Goal: Transaction & Acquisition: Purchase product/service

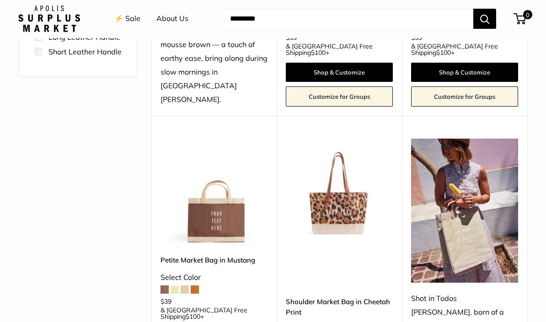
scroll to position [305, 0]
click at [343, 183] on img at bounding box center [339, 192] width 107 height 107
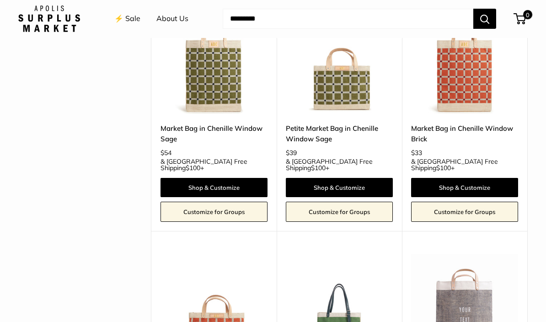
scroll to position [1777, 0]
click at [214, 254] on img at bounding box center [214, 307] width 107 height 107
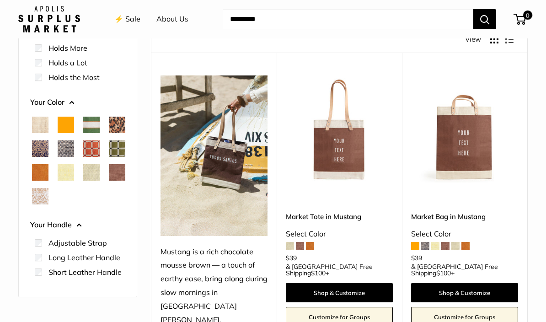
scroll to position [89, 0]
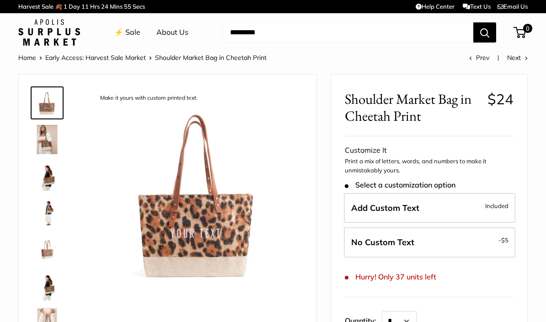
click at [46, 145] on img at bounding box center [46, 139] width 29 height 29
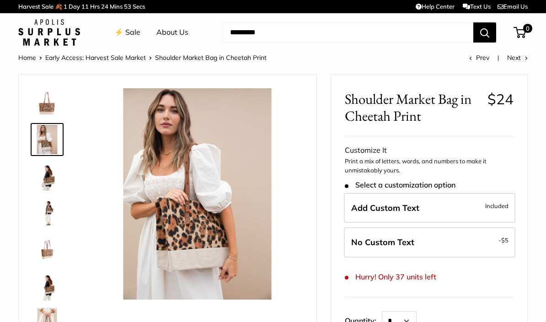
click at [56, 172] on img at bounding box center [46, 175] width 29 height 29
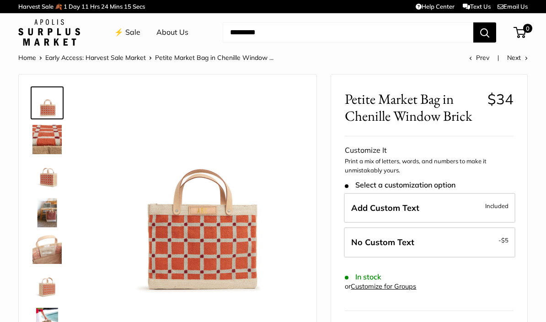
click at [48, 217] on img at bounding box center [46, 212] width 29 height 29
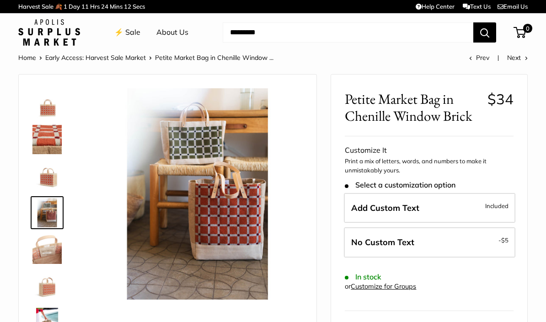
click at [52, 271] on img at bounding box center [46, 285] width 29 height 29
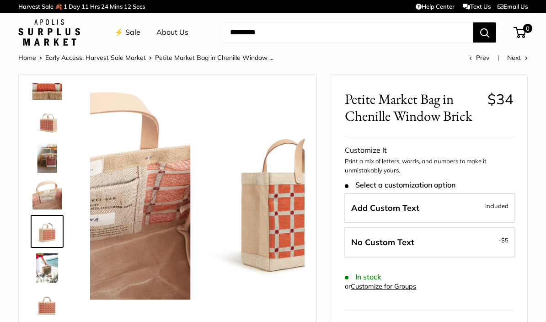
scroll to position [59, 0]
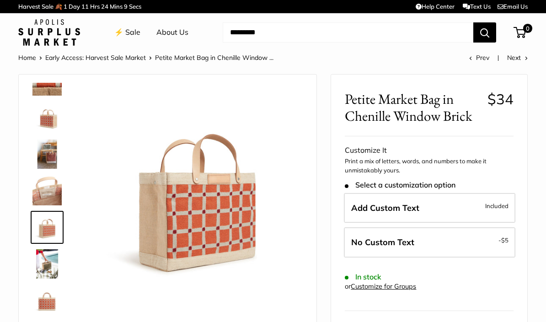
click at [47, 266] on img at bounding box center [46, 263] width 29 height 29
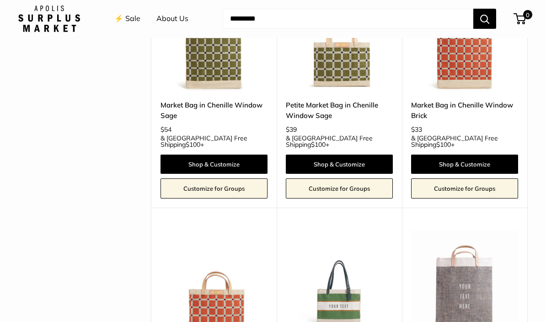
scroll to position [1801, 0]
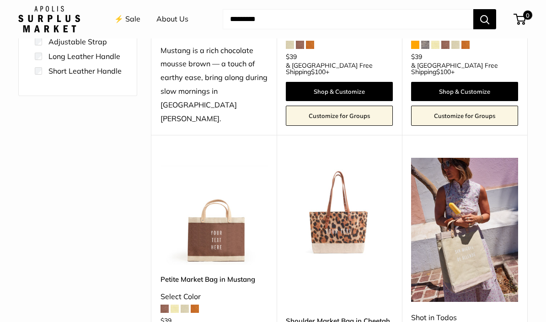
scroll to position [287, 0]
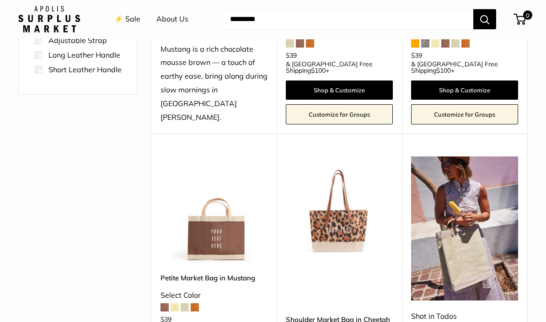
click at [346, 203] on img at bounding box center [339, 209] width 107 height 107
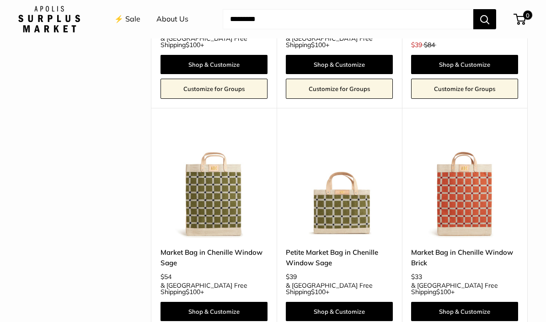
scroll to position [1656, 0]
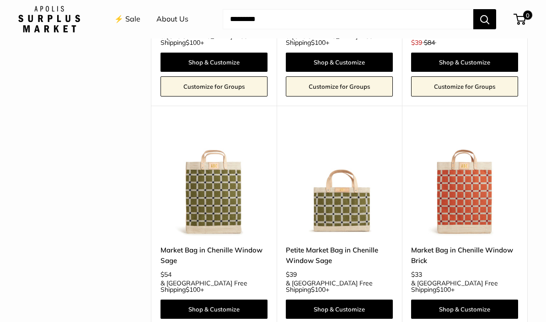
click at [344, 128] on img at bounding box center [339, 181] width 107 height 107
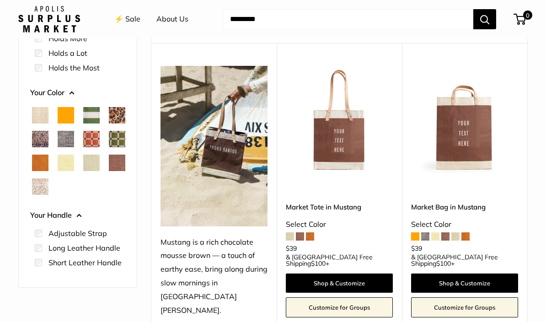
scroll to position [94, 0]
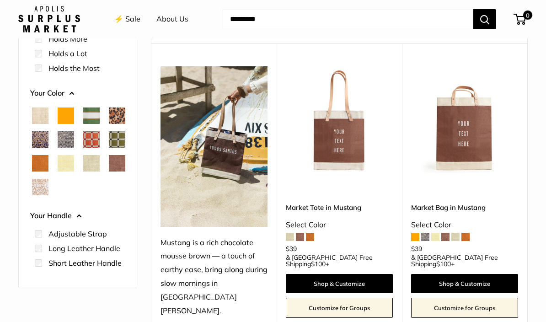
click at [109, 148] on span "Chenille Window Sage" at bounding box center [117, 139] width 16 height 16
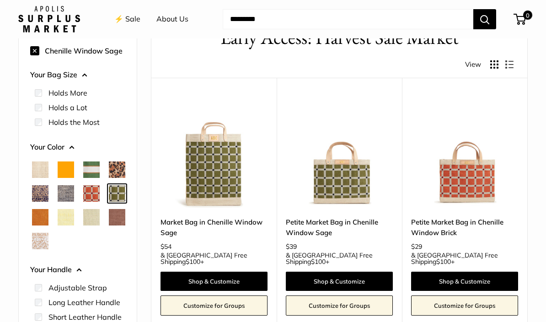
scroll to position [59, 0]
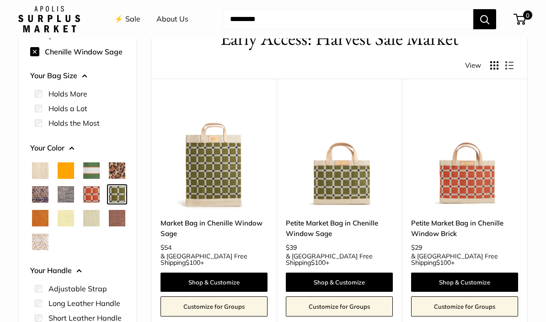
click at [48, 214] on span "Cognac" at bounding box center [40, 218] width 16 height 16
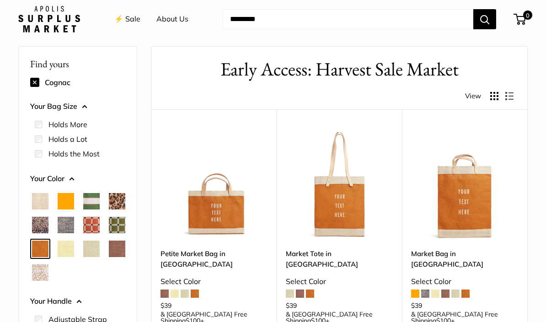
scroll to position [24, 0]
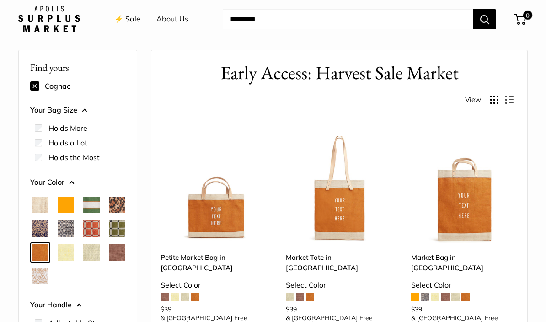
click at [109, 213] on span "Cheetah" at bounding box center [117, 205] width 16 height 16
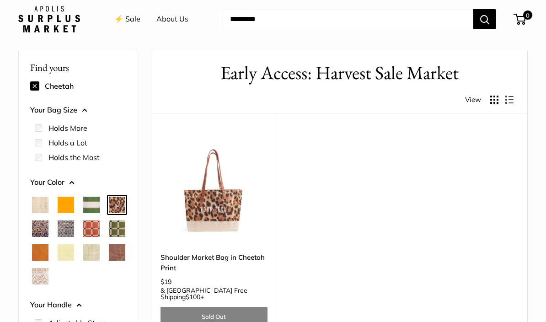
click at [48, 228] on span "Blue Porcelain" at bounding box center [40, 228] width 16 height 16
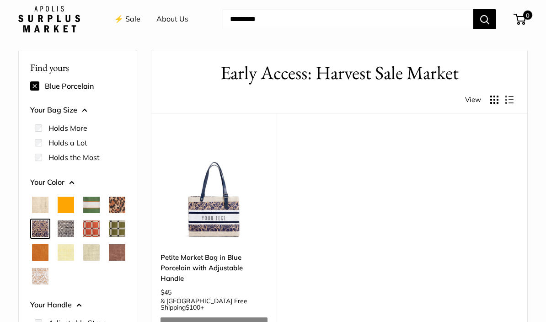
click at [74, 230] on span "Chambray" at bounding box center [66, 228] width 16 height 16
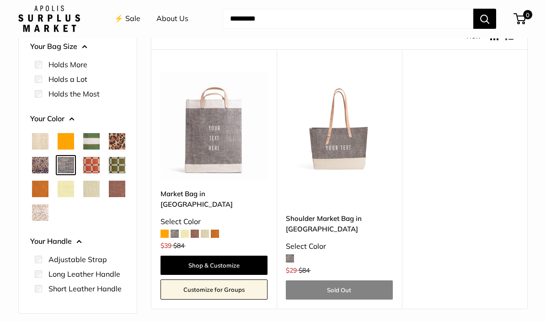
scroll to position [88, 0]
click at [109, 173] on span "Chenille Window Sage" at bounding box center [117, 165] width 16 height 16
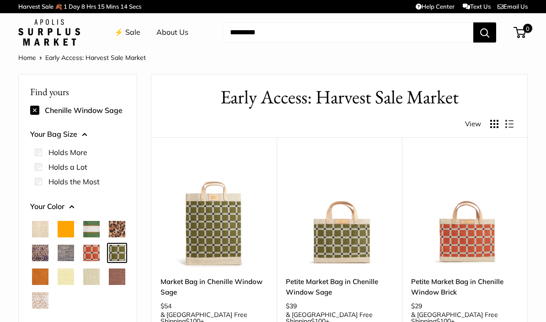
click at [48, 278] on span "Cognac" at bounding box center [40, 276] width 16 height 16
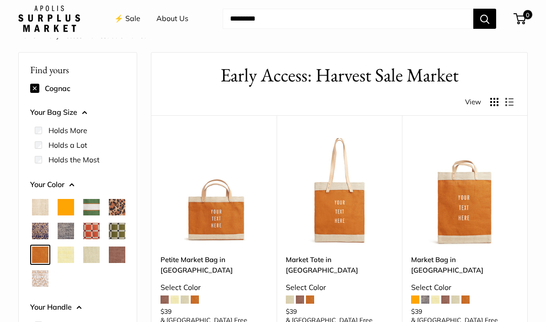
scroll to position [22, 0]
click at [109, 263] on span "Mustang" at bounding box center [117, 254] width 16 height 16
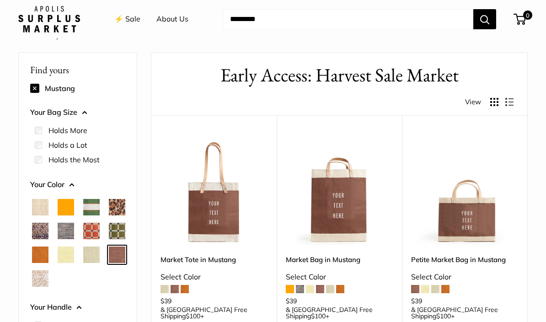
click at [83, 263] on span "Mint Sorbet" at bounding box center [91, 254] width 16 height 16
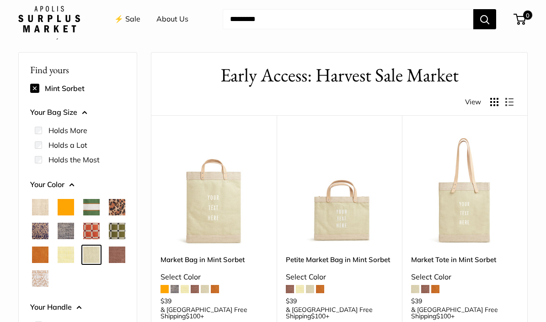
click at [58, 263] on span "Daisy" at bounding box center [66, 254] width 16 height 16
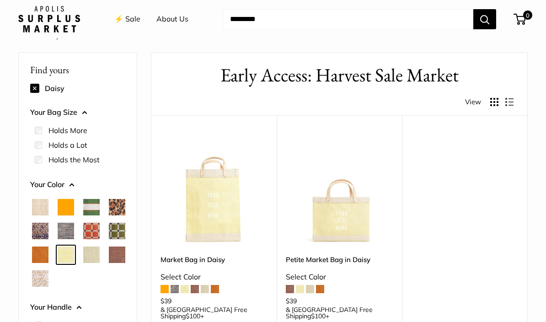
click at [74, 225] on span "Chambray" at bounding box center [66, 231] width 16 height 16
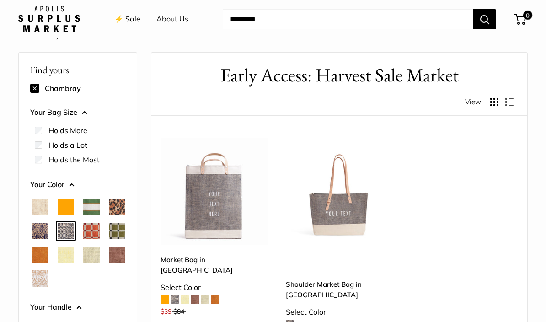
click at [68, 212] on span "Orange" at bounding box center [66, 207] width 16 height 16
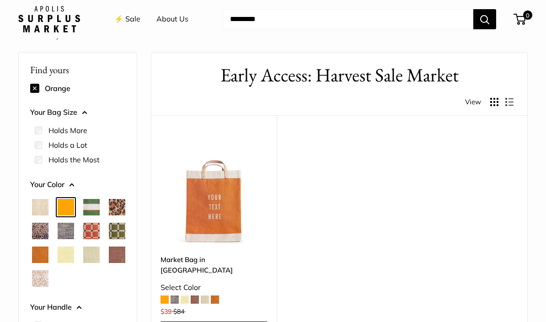
click at [95, 205] on span "Court Green" at bounding box center [91, 207] width 16 height 16
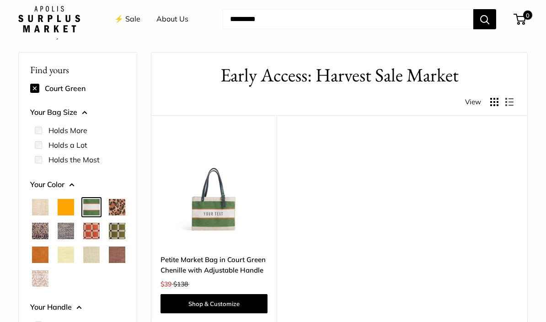
click at [39, 209] on span "Natural" at bounding box center [40, 207] width 16 height 16
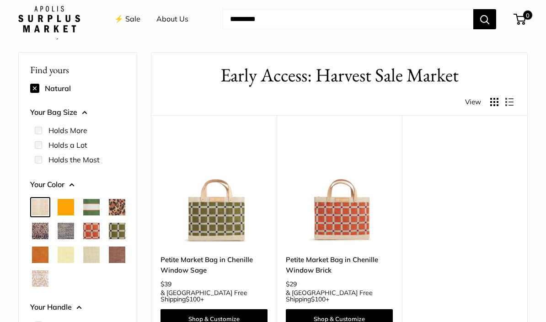
click at [48, 250] on span "Cognac" at bounding box center [40, 254] width 16 height 16
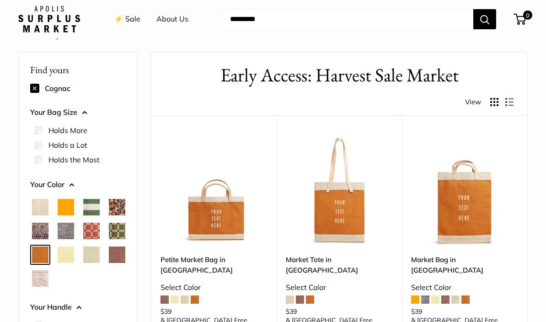
click at [109, 239] on span "Chenille Window Sage" at bounding box center [117, 231] width 16 height 16
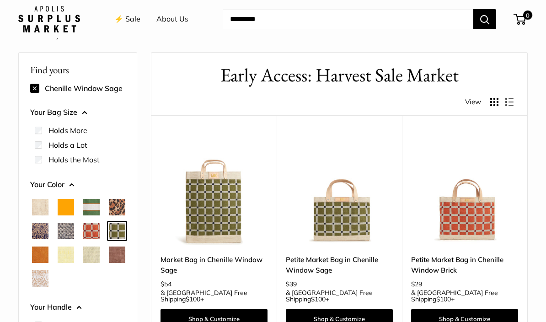
click at [48, 256] on span "Cognac" at bounding box center [40, 254] width 16 height 16
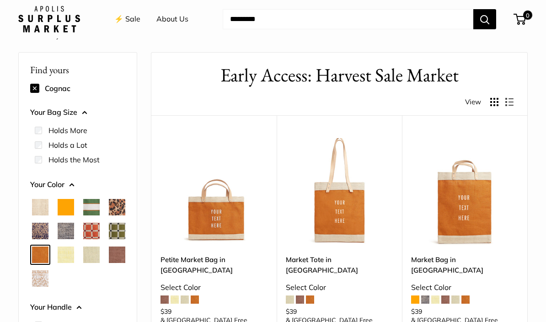
click at [109, 239] on span "Chenille Window Sage" at bounding box center [117, 231] width 16 height 16
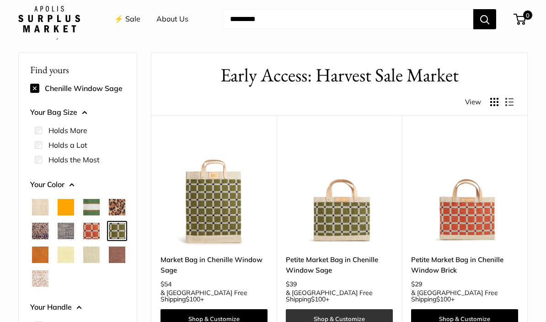
click at [354, 309] on link "Shop & Customize" at bounding box center [339, 318] width 107 height 19
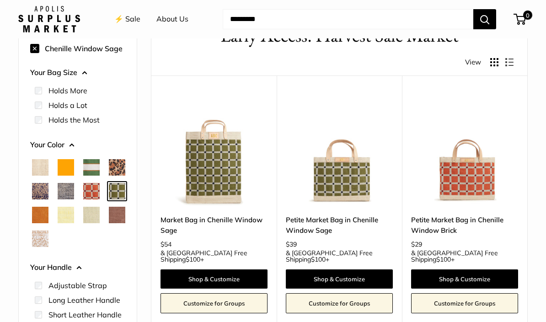
click at [63, 167] on span "Orange" at bounding box center [66, 167] width 16 height 16
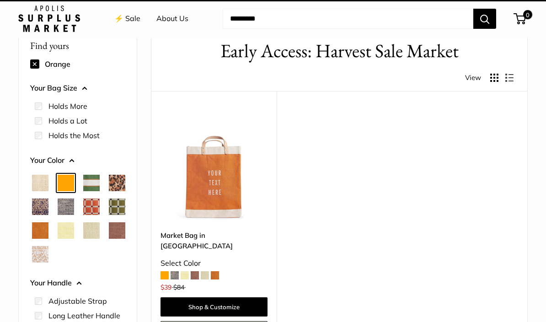
scroll to position [24, 0]
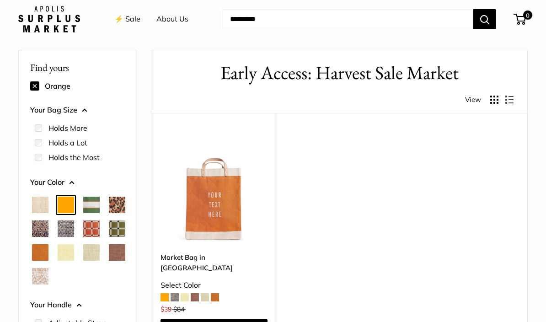
click at [48, 254] on span "Cognac" at bounding box center [40, 252] width 16 height 16
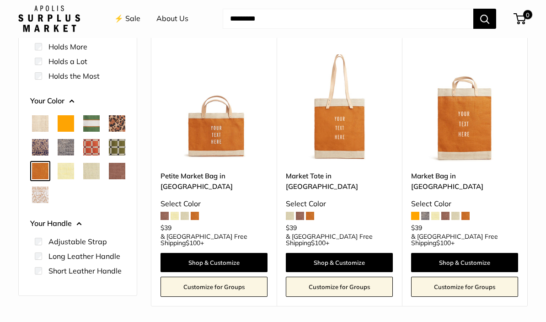
scroll to position [106, 0]
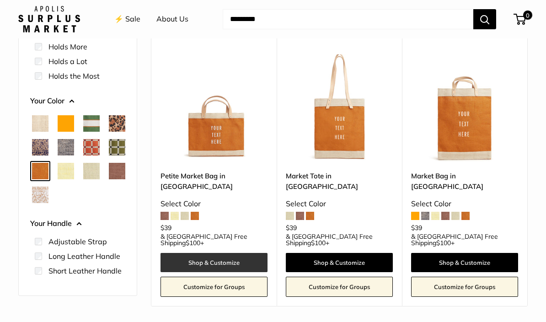
click at [209, 253] on link "Shop & Customize" at bounding box center [214, 262] width 107 height 19
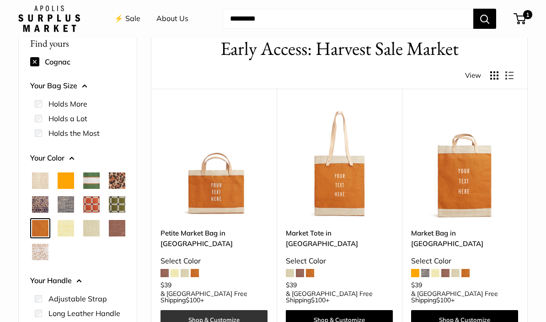
scroll to position [51, 0]
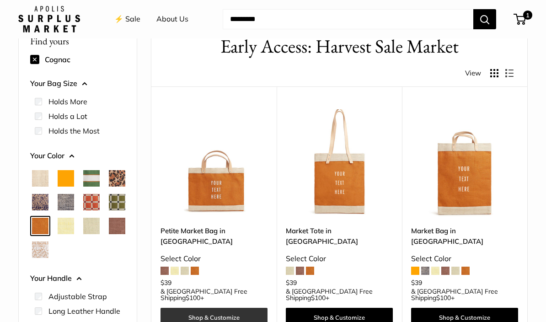
click at [232, 308] on link "Shop & Customize" at bounding box center [214, 317] width 107 height 19
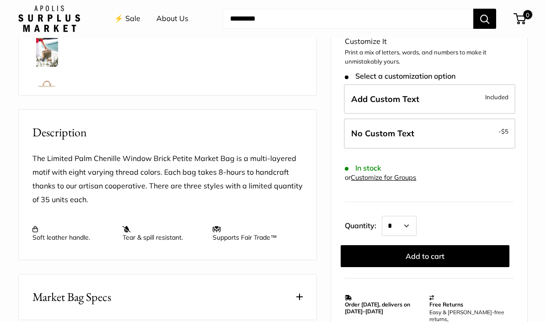
scroll to position [271, 0]
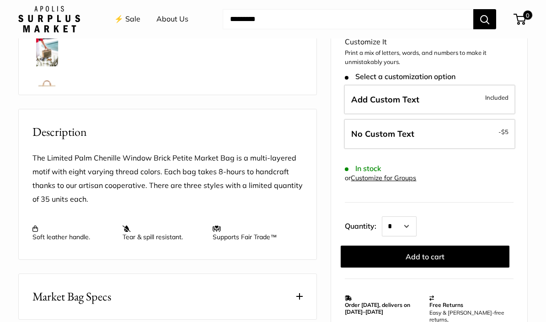
click at [300, 297] on span at bounding box center [299, 296] width 6 height 6
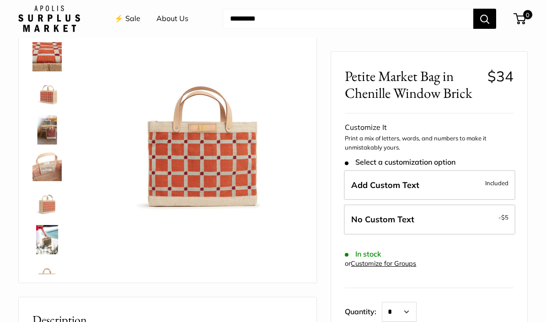
scroll to position [0, 0]
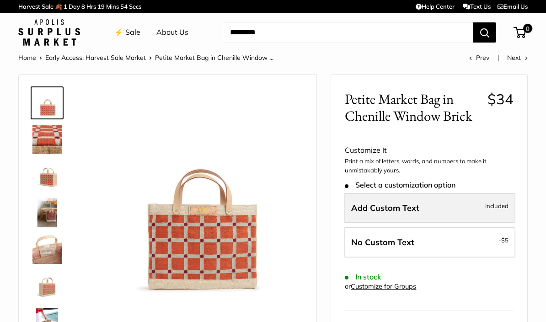
click at [436, 212] on label "Add Custom Text Included" at bounding box center [429, 208] width 171 height 30
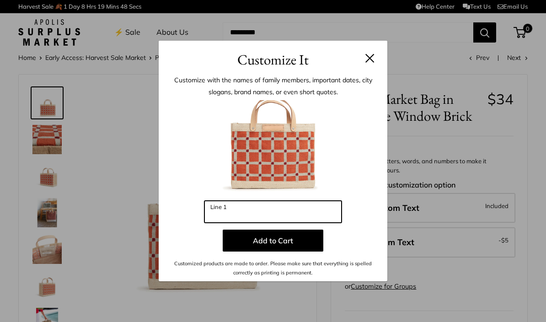
click at [252, 221] on input "Line 1" at bounding box center [272, 212] width 137 height 22
type input "*"
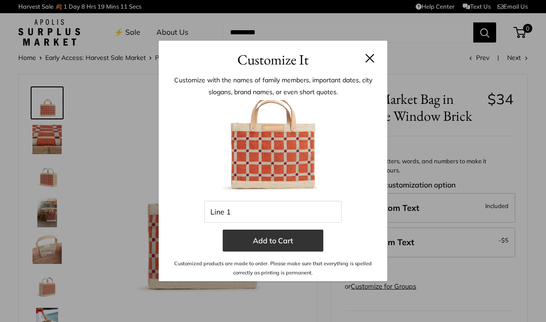
click at [284, 243] on button "Add to Cart" at bounding box center [273, 241] width 101 height 22
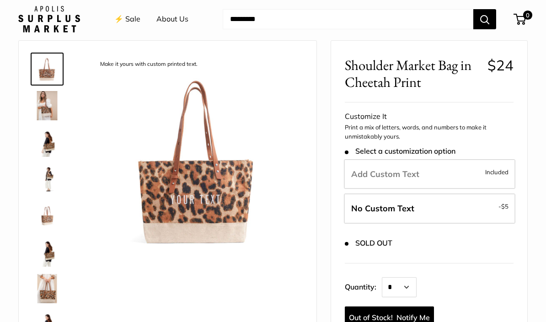
scroll to position [29, 0]
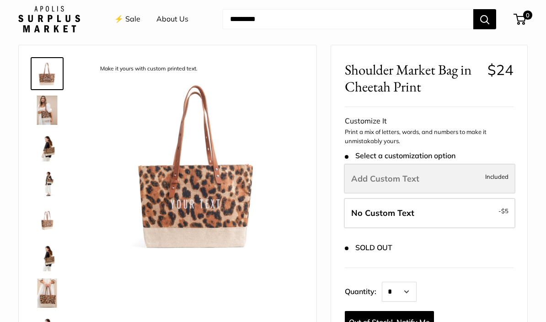
click at [423, 170] on label "Add Custom Text Included" at bounding box center [429, 179] width 171 height 30
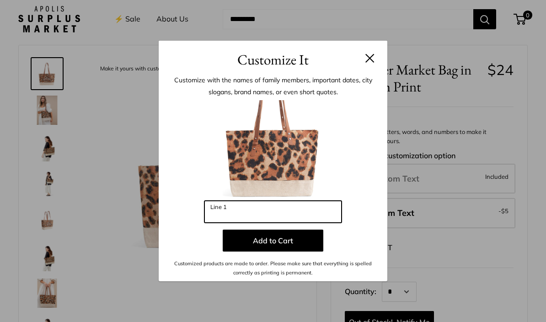
click at [265, 223] on input "Line 1" at bounding box center [272, 212] width 137 height 22
type input "***"
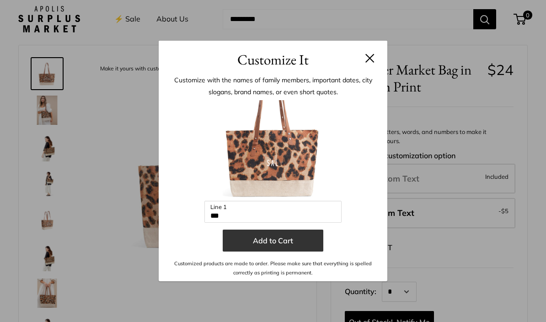
click at [268, 251] on button "Add to Cart" at bounding box center [273, 241] width 101 height 22
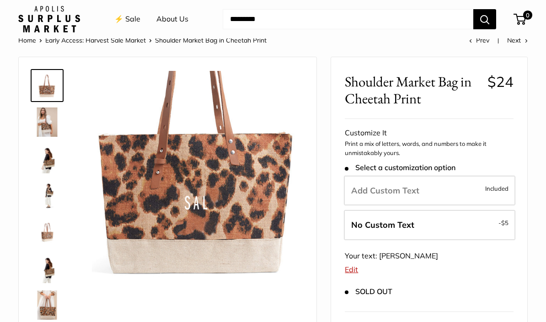
scroll to position [0, 0]
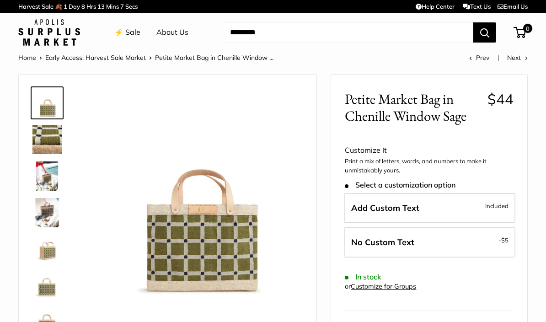
click at [48, 128] on img at bounding box center [46, 139] width 29 height 29
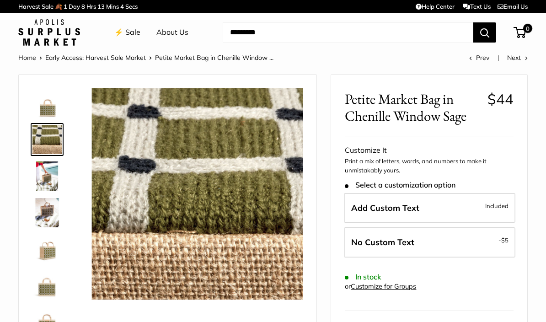
click at [45, 178] on img at bounding box center [46, 175] width 29 height 29
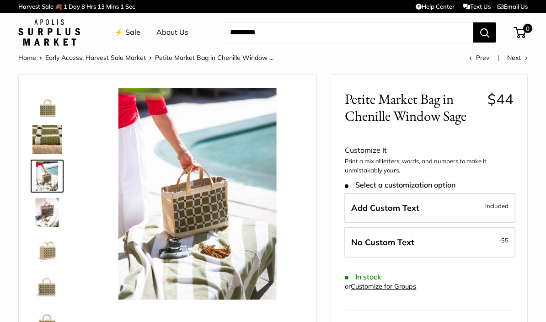
click at [55, 212] on img at bounding box center [46, 212] width 29 height 29
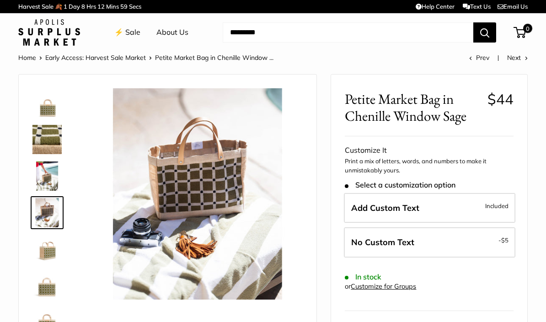
click at [49, 246] on img at bounding box center [46, 249] width 29 height 29
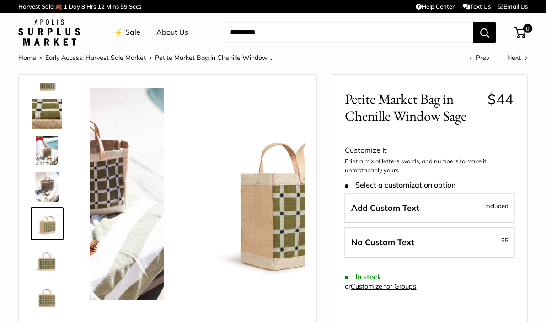
scroll to position [28, 0]
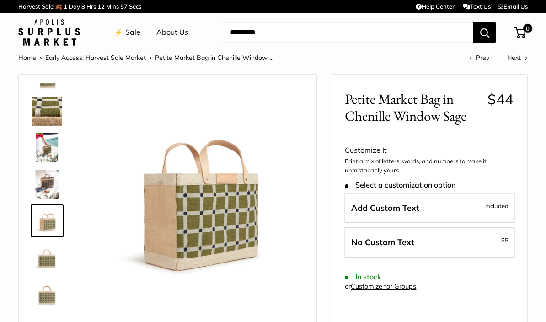
click at [47, 266] on img at bounding box center [46, 257] width 29 height 29
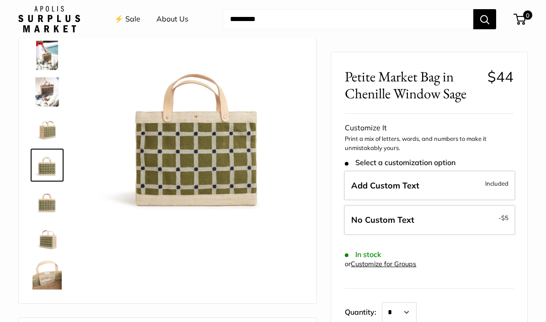
scroll to position [68, 0]
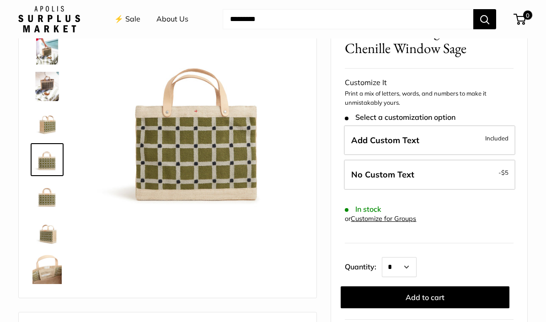
click at [50, 235] on img at bounding box center [46, 232] width 29 height 29
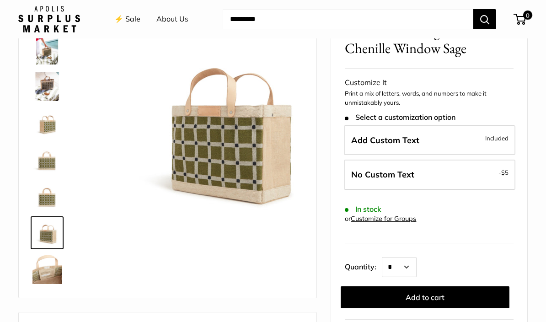
click at [47, 196] on img at bounding box center [46, 196] width 29 height 29
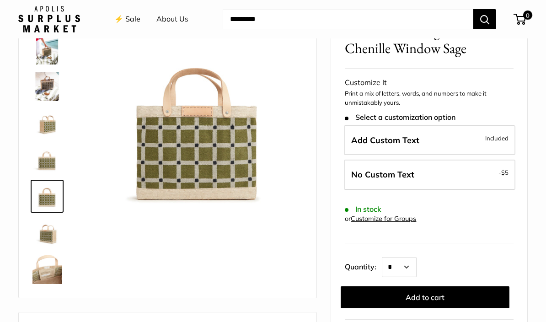
click at [44, 234] on img at bounding box center [46, 232] width 29 height 29
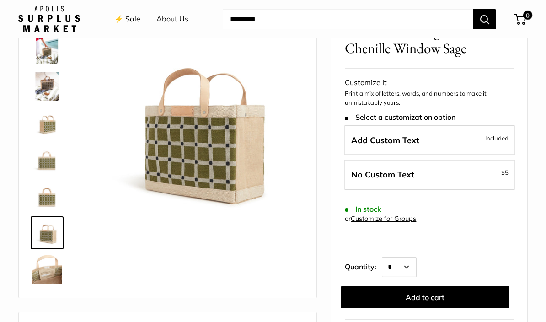
click at [55, 271] on img at bounding box center [46, 269] width 29 height 29
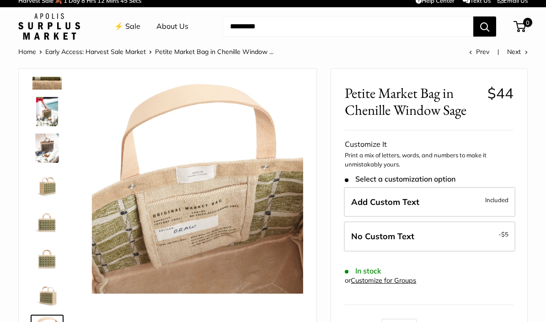
scroll to position [0, 0]
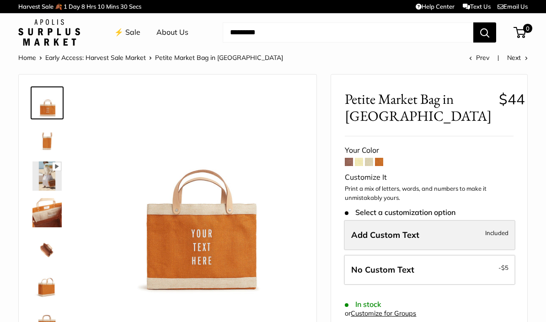
click at [416, 231] on span "Add Custom Text" at bounding box center [385, 235] width 68 height 11
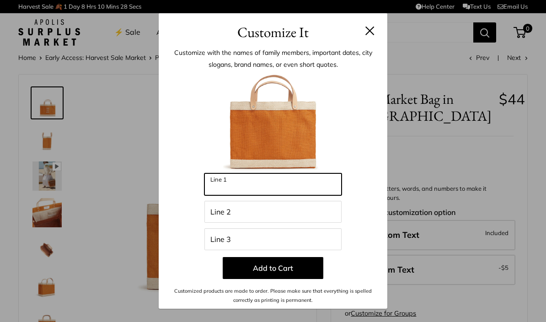
click at [256, 186] on input "Line 1" at bounding box center [272, 184] width 137 height 22
type input "***"
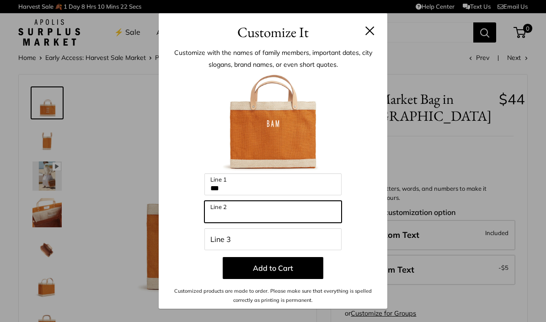
click at [259, 211] on input "Line 2" at bounding box center [272, 212] width 137 height 22
type input "****"
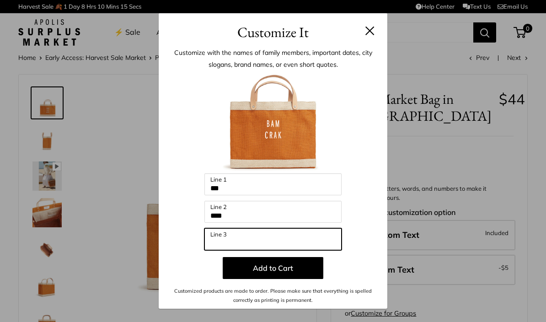
click at [284, 247] on input "Line 3" at bounding box center [272, 239] width 137 height 22
click at [245, 236] on input "Line 3" at bounding box center [272, 239] width 137 height 22
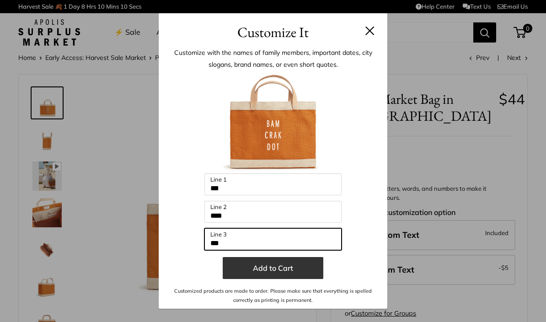
type input "***"
click at [283, 266] on button "Add to Cart" at bounding box center [273, 268] width 101 height 22
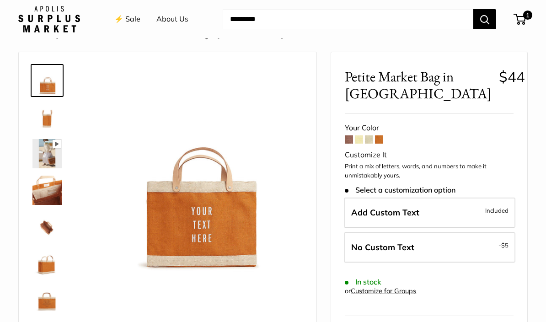
scroll to position [23, 0]
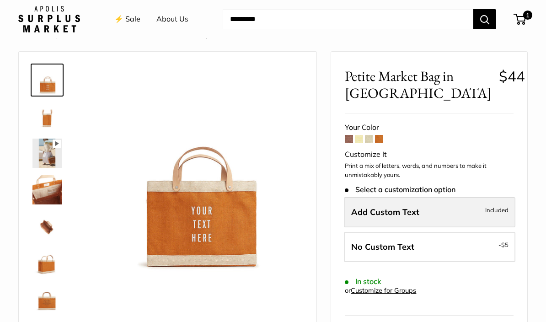
click at [383, 212] on span "Add Custom Text" at bounding box center [385, 212] width 68 height 11
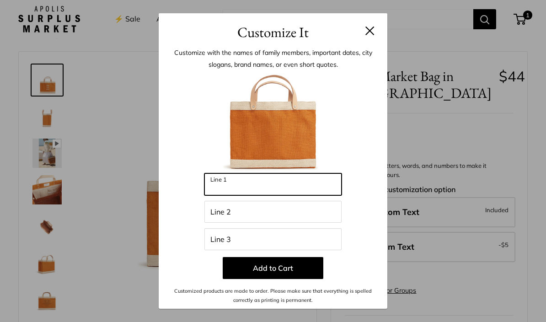
click at [258, 195] on input "Line 1" at bounding box center [272, 184] width 137 height 22
type input "***"
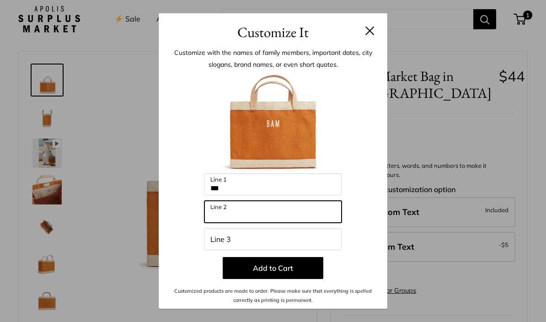
click at [244, 223] on input "Line 2" at bounding box center [272, 212] width 137 height 22
type input "****"
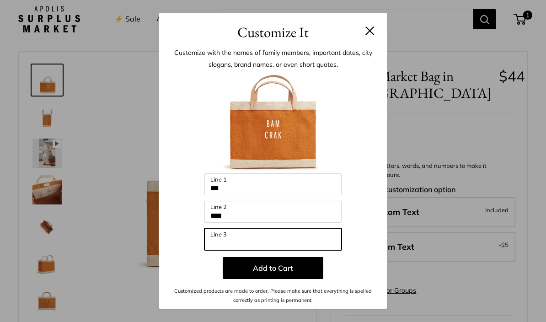
click at [234, 250] on input "Line 3" at bounding box center [272, 239] width 137 height 22
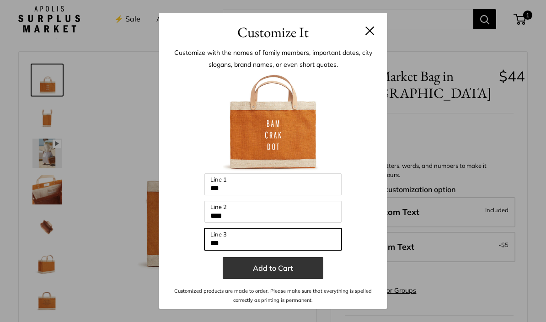
type input "***"
click at [266, 279] on button "Add to Cart" at bounding box center [273, 268] width 101 height 22
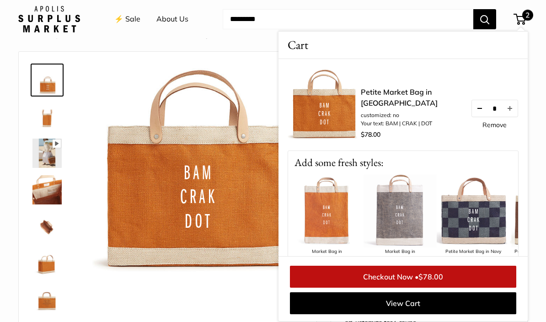
click at [473, 116] on button "Decrease quantity by 1" at bounding box center [480, 108] width 16 height 16
click at [477, 117] on button "Decrease quantity by 1" at bounding box center [480, 108] width 16 height 16
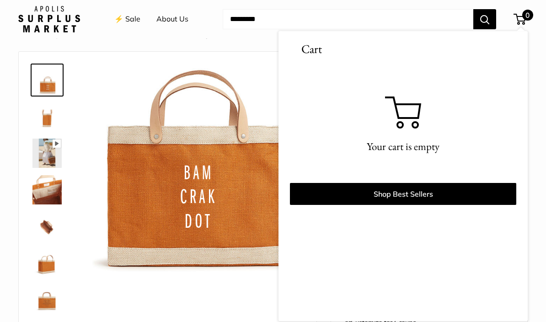
click at [201, 290] on div "Pause Play % buffered 00:00 Unmute Mute Exit fullscreen Enter fullscreen Play" at bounding box center [167, 197] width 275 height 273
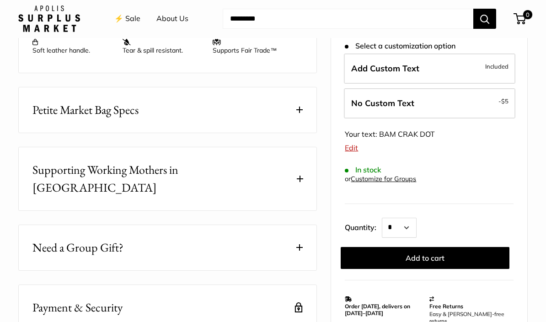
scroll to position [457, 0]
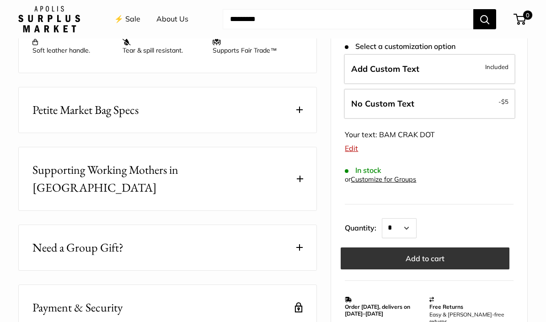
click at [429, 253] on button "Add to cart" at bounding box center [425, 258] width 169 height 22
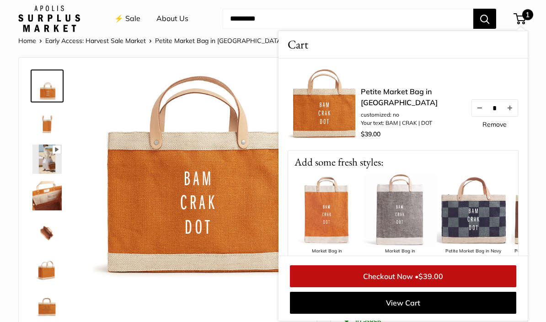
scroll to position [0, 0]
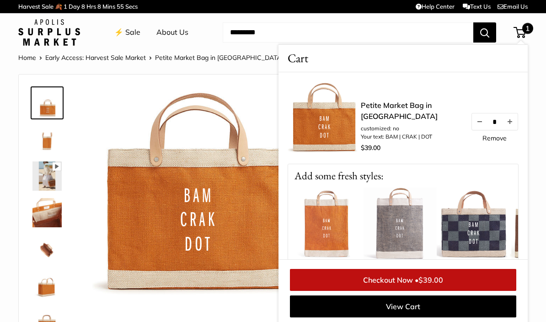
click at [132, 30] on link "⚡️ Sale" at bounding box center [127, 33] width 26 height 14
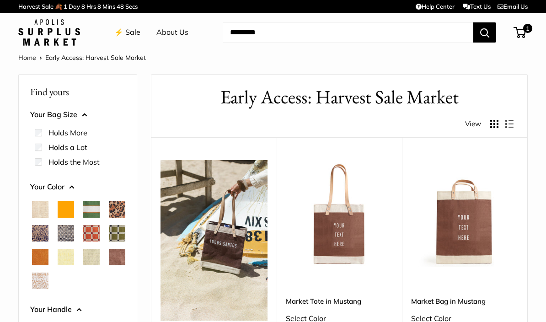
click at [109, 241] on span "Chenille Window Sage" at bounding box center [117, 233] width 16 height 16
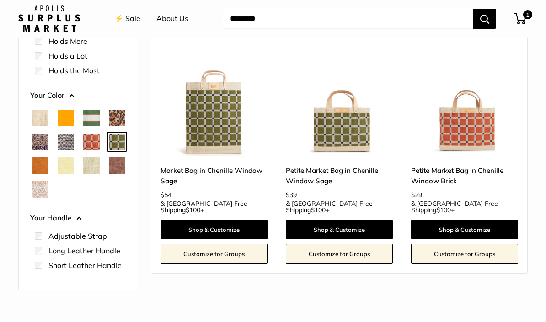
scroll to position [112, 0]
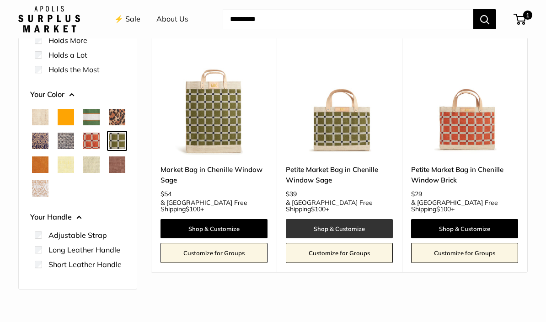
click at [337, 219] on link "Shop & Customize" at bounding box center [339, 228] width 107 height 19
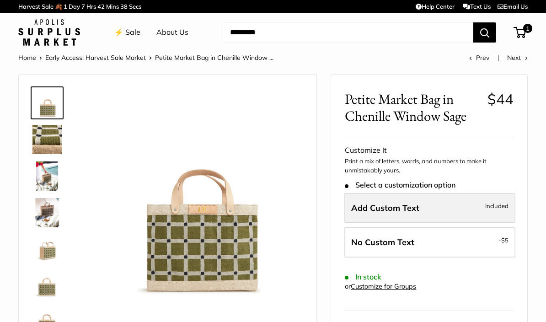
click at [506, 204] on span "Included" at bounding box center [496, 205] width 23 height 11
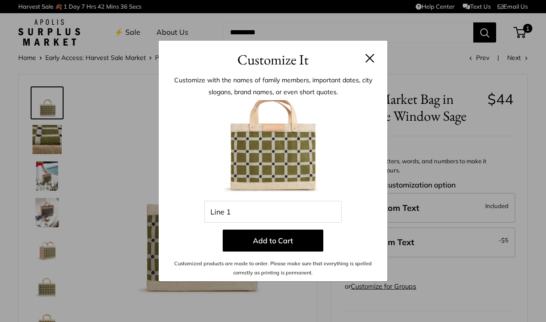
click at [371, 59] on button at bounding box center [369, 58] width 9 height 9
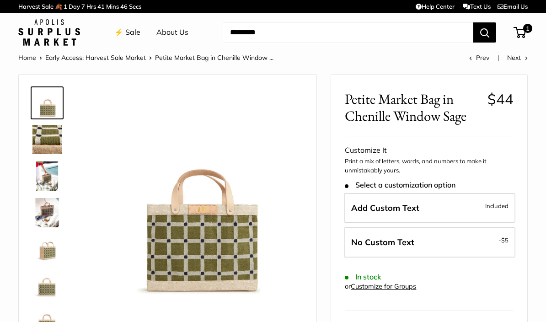
click at [134, 26] on link "⚡️ Sale" at bounding box center [127, 33] width 26 height 14
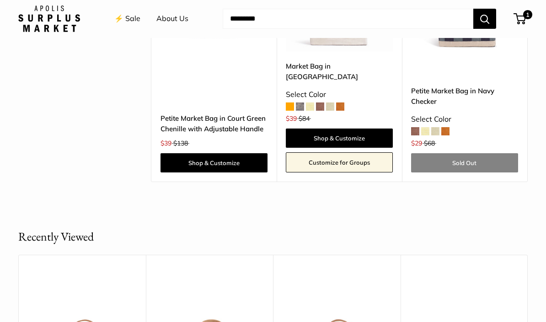
scroll to position [2087, 0]
